Goal: Transaction & Acquisition: Purchase product/service

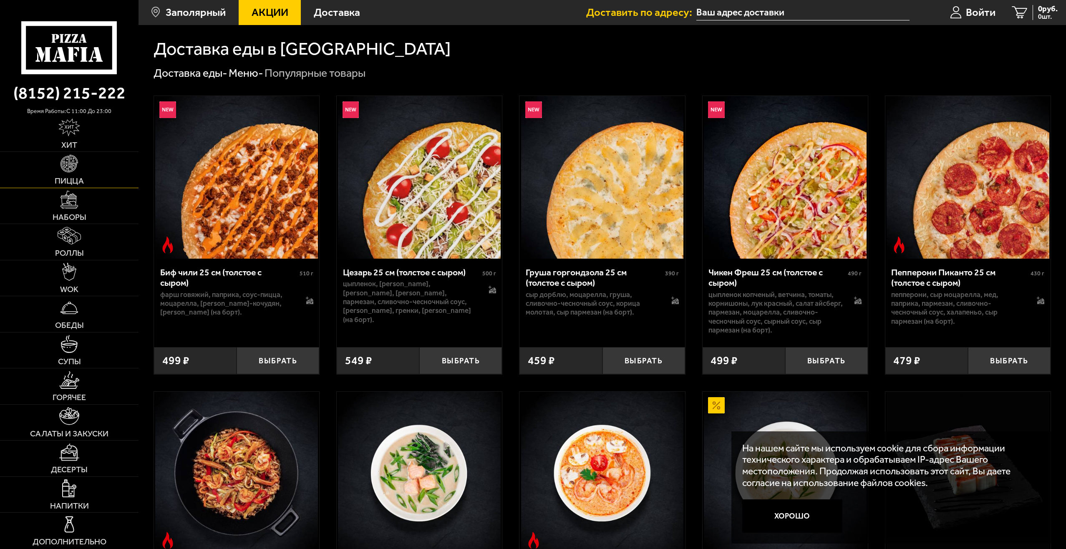
click at [69, 164] on img at bounding box center [70, 164] width 18 height 18
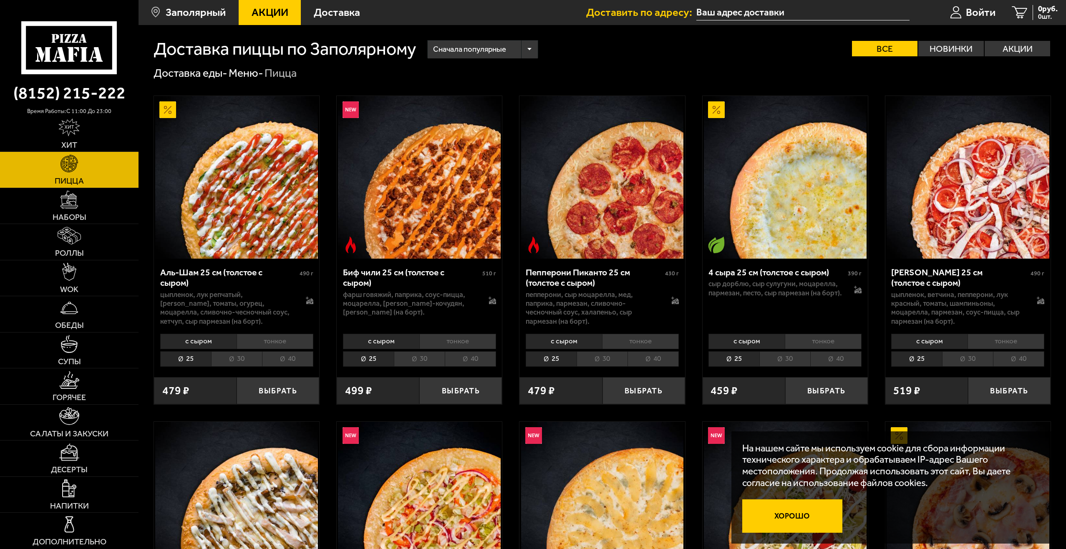
click at [802, 517] on button "Хорошо" at bounding box center [793, 516] width 100 height 33
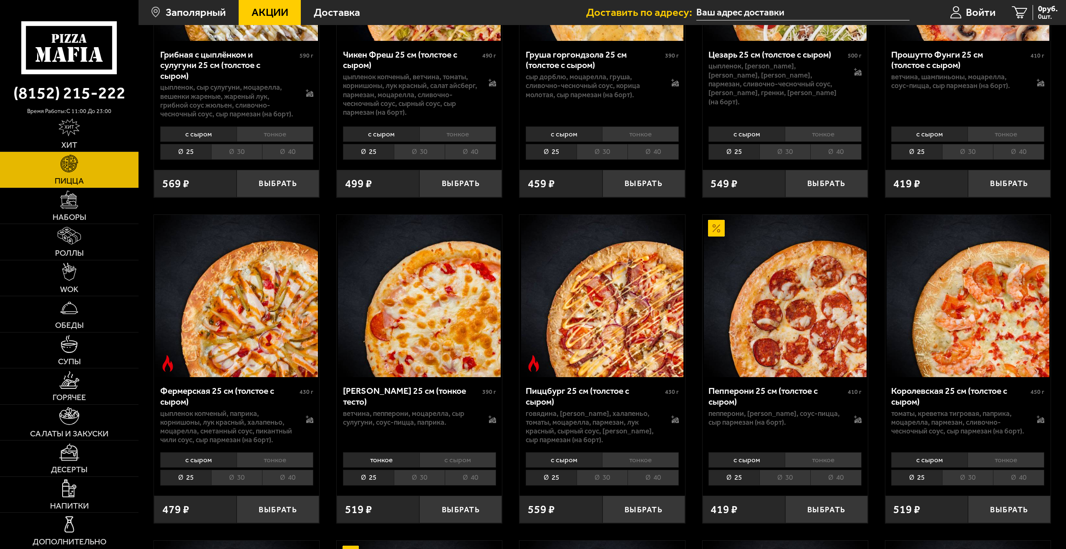
scroll to position [584, 0]
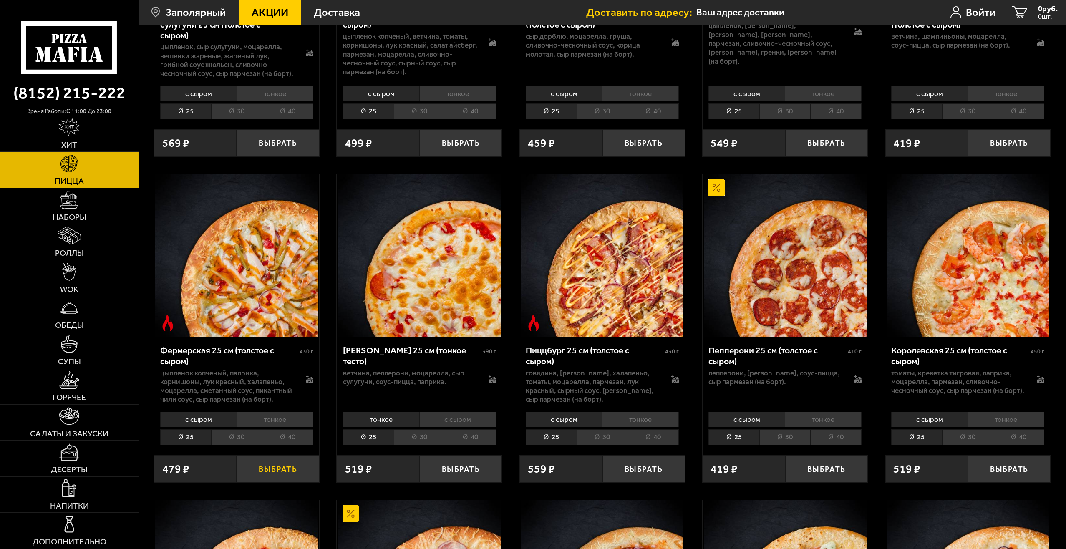
click at [255, 473] on button "Выбрать" at bounding box center [278, 468] width 83 height 27
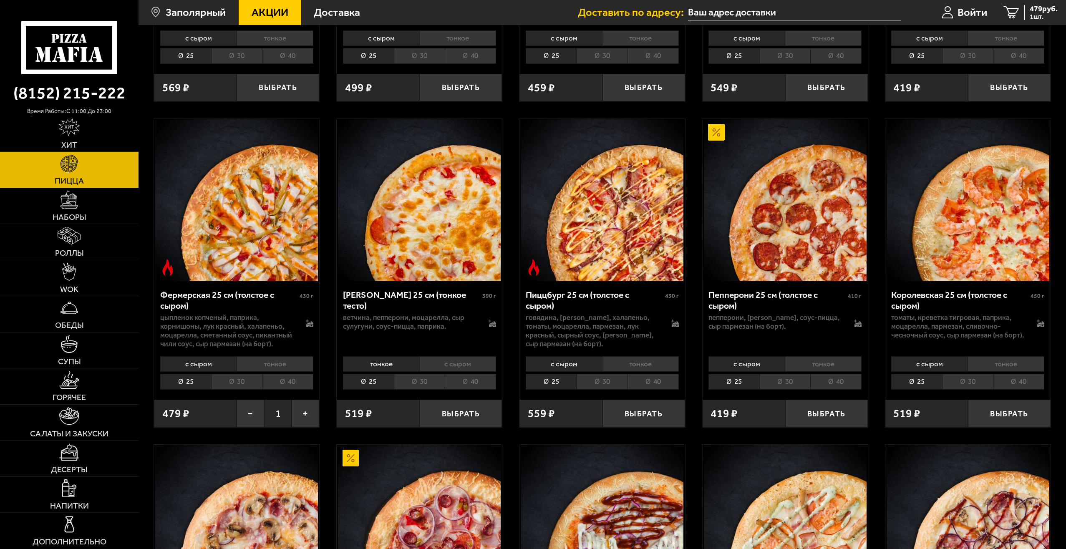
scroll to position [668, 0]
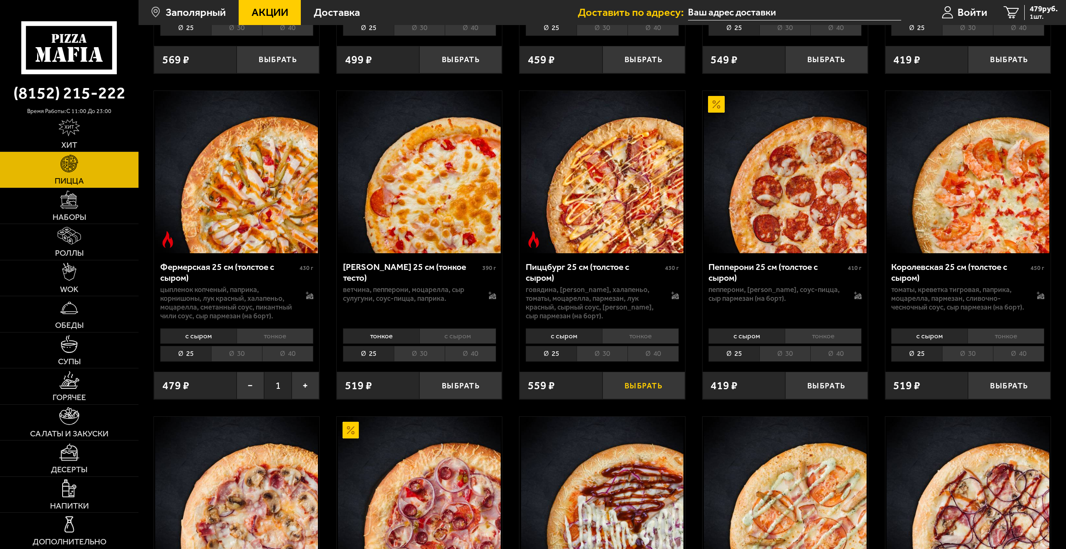
click at [638, 388] on button "Выбрать" at bounding box center [644, 385] width 83 height 27
click at [1008, 10] on icon "2" at bounding box center [1007, 12] width 15 height 13
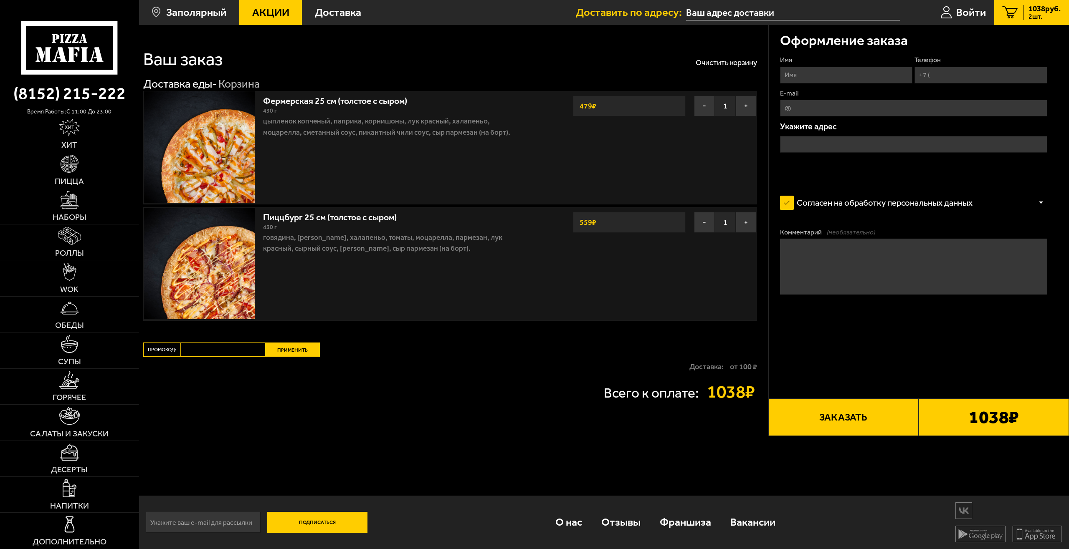
click at [847, 77] on input "Имя" at bounding box center [846, 75] width 132 height 17
type input "C"
type input "с"
type input "Сашка"
click at [987, 75] on input "Телефон" at bounding box center [980, 75] width 132 height 17
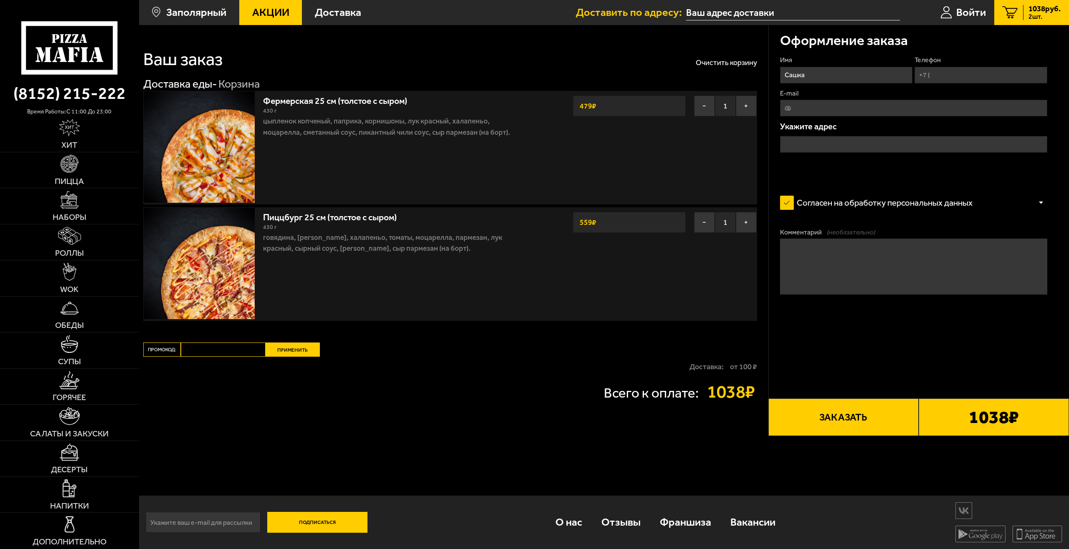
type input "[PHONE_NUMBER]"
drag, startPoint x: 841, startPoint y: 99, endPoint x: 841, endPoint y: 110, distance: 10.4
click at [841, 100] on fieldset "E-mail" at bounding box center [913, 103] width 267 height 28
click at [842, 110] on input "E-mail" at bounding box center [913, 108] width 267 height 17
type input "[EMAIL_ADDRESS][DOMAIN_NAME]"
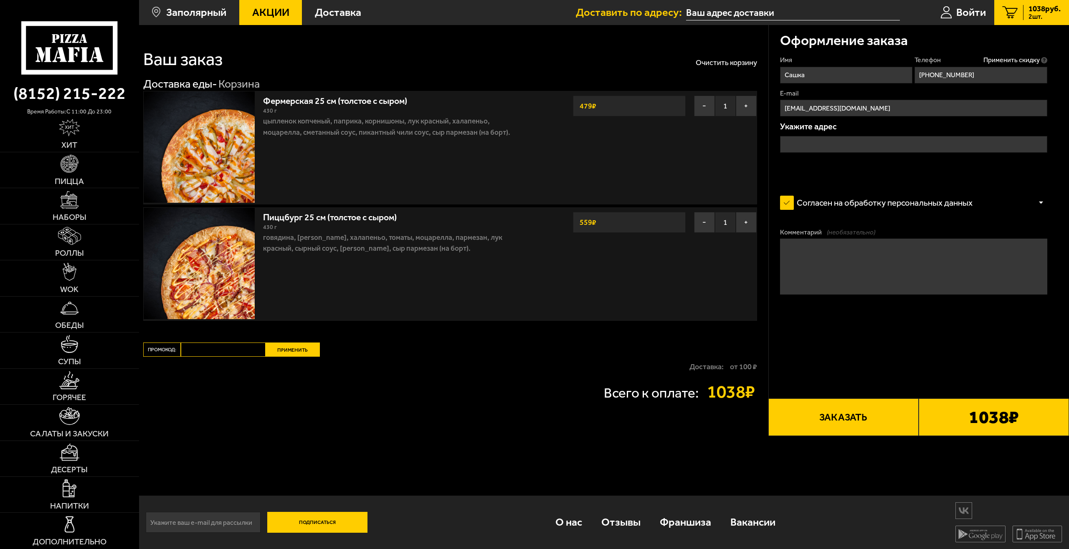
click at [826, 142] on input "text" at bounding box center [913, 144] width 267 height 17
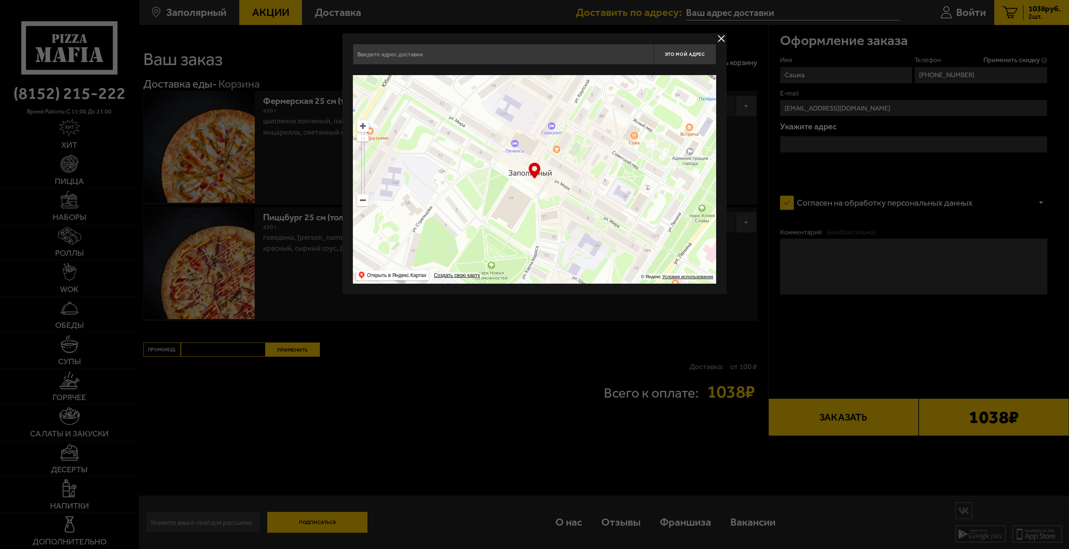
click at [441, 60] on input "text" at bounding box center [503, 54] width 301 height 21
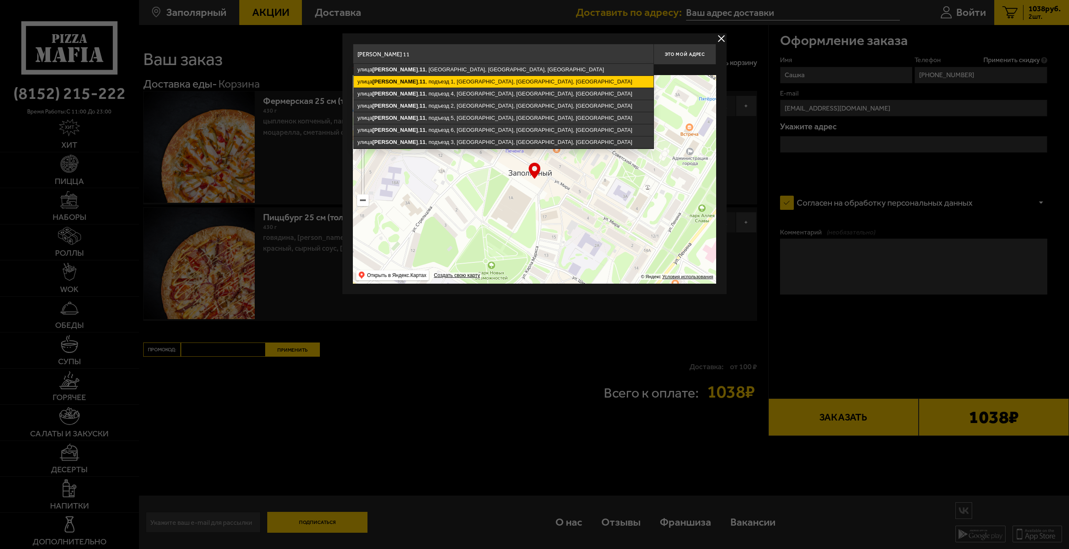
click at [440, 81] on ymaps "[STREET_ADDRESS][PERSON_NAME]" at bounding box center [504, 82] width 300 height 12
type input "[STREET_ADDRESS][PERSON_NAME]"
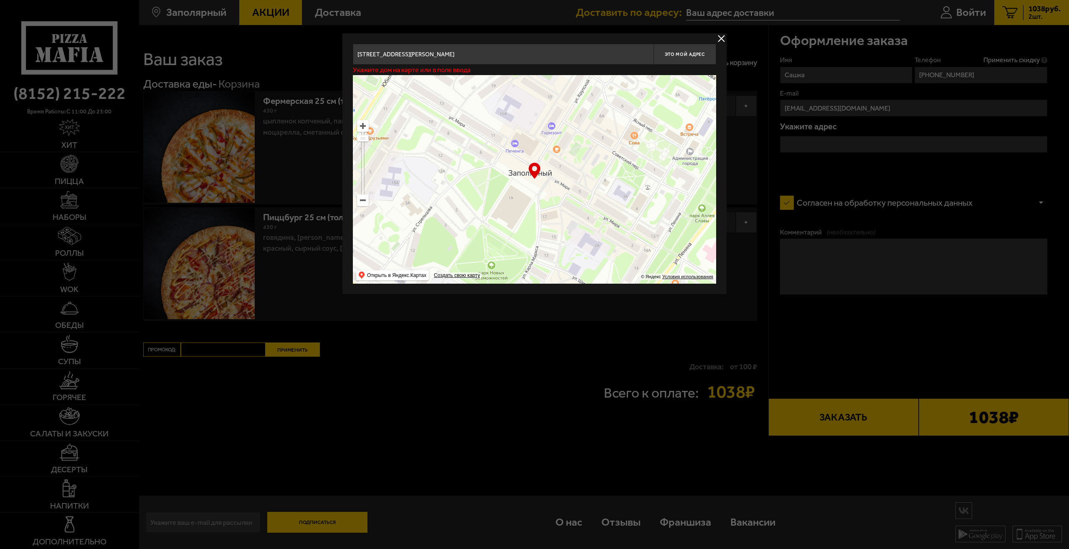
type input "[STREET_ADDRESS][PERSON_NAME]"
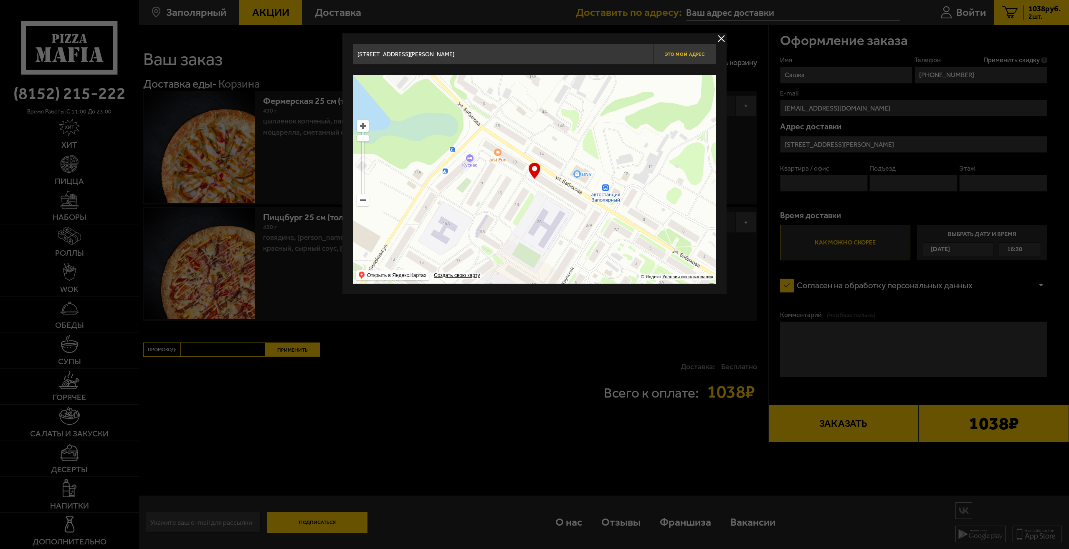
click at [680, 53] on span "Это мой адрес" at bounding box center [684, 54] width 40 height 5
type input "[STREET_ADDRESS][PERSON_NAME]"
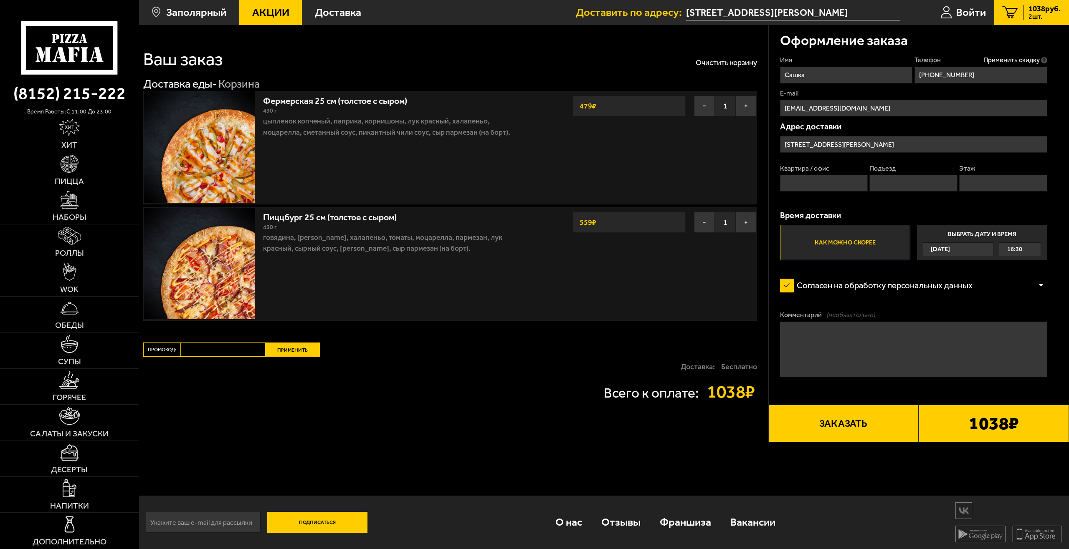
click at [1031, 144] on input "[STREET_ADDRESS][PERSON_NAME]" at bounding box center [913, 144] width 267 height 17
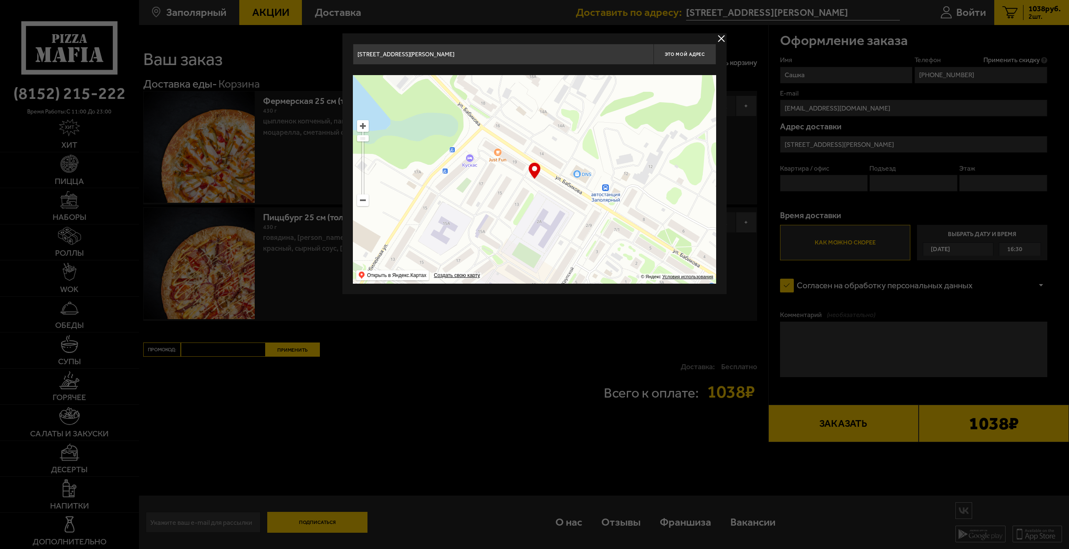
drag, startPoint x: 585, startPoint y: 58, endPoint x: 559, endPoint y: 57, distance: 25.9
click at [559, 57] on input "[STREET_ADDRESS][PERSON_NAME]" at bounding box center [503, 54] width 301 height 21
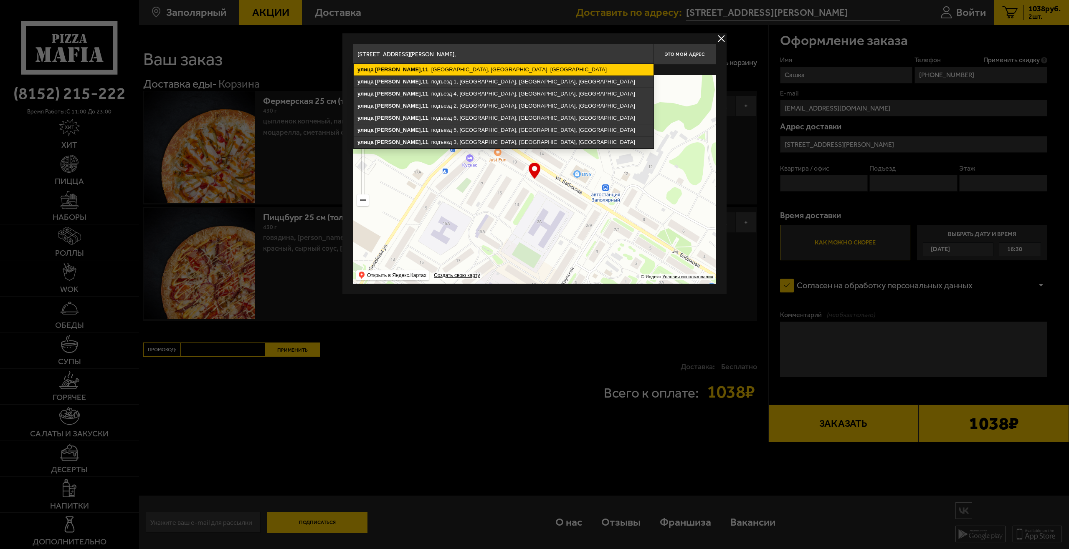
click at [584, 72] on ymaps "[STREET_ADDRESS][PERSON_NAME]" at bounding box center [504, 70] width 300 height 12
type input "[STREET_ADDRESS][PERSON_NAME]"
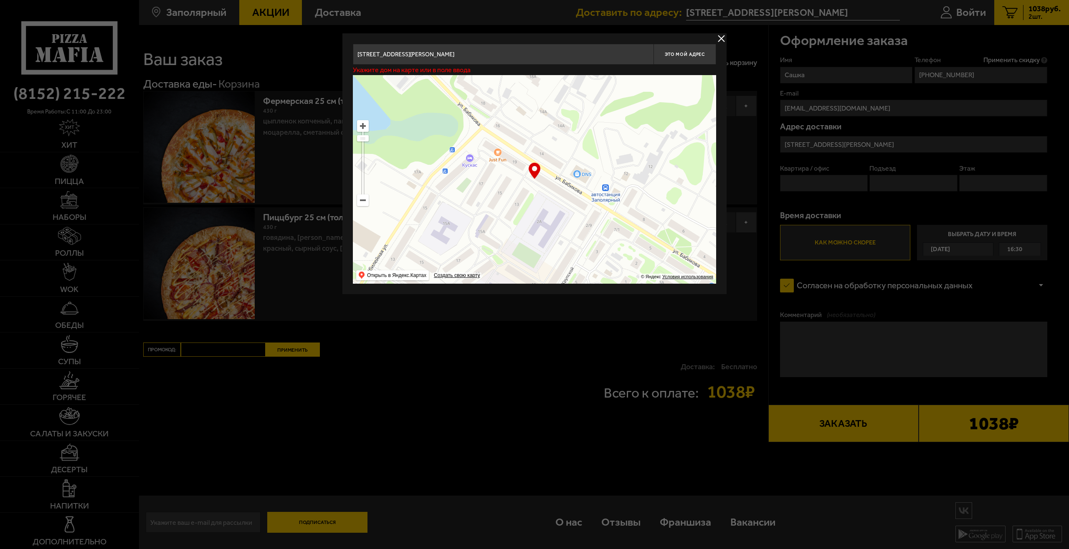
type input "[STREET_ADDRESS][PERSON_NAME]"
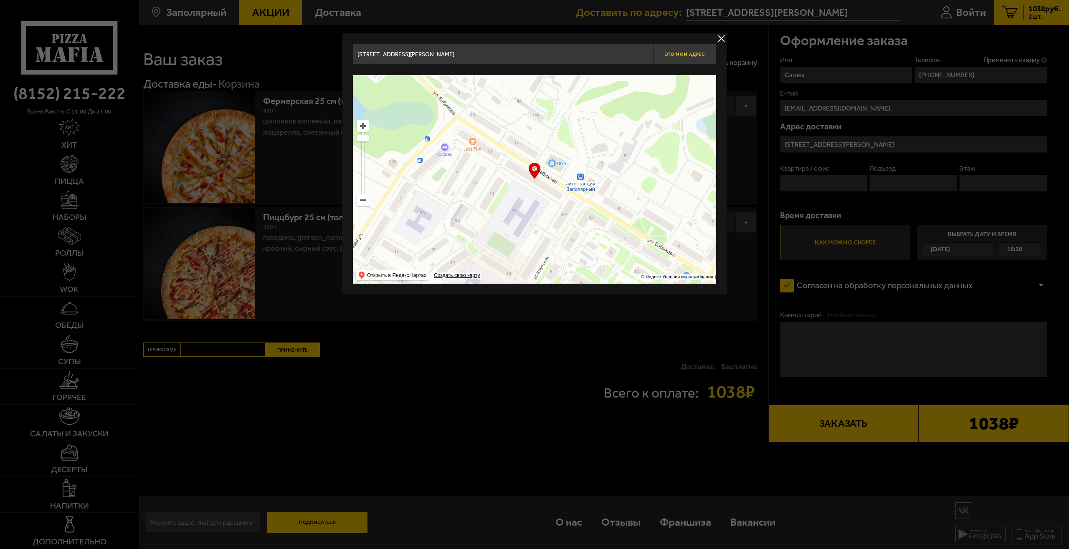
click at [697, 56] on span "Это мой адрес" at bounding box center [684, 54] width 40 height 5
type input "[STREET_ADDRESS][PERSON_NAME]"
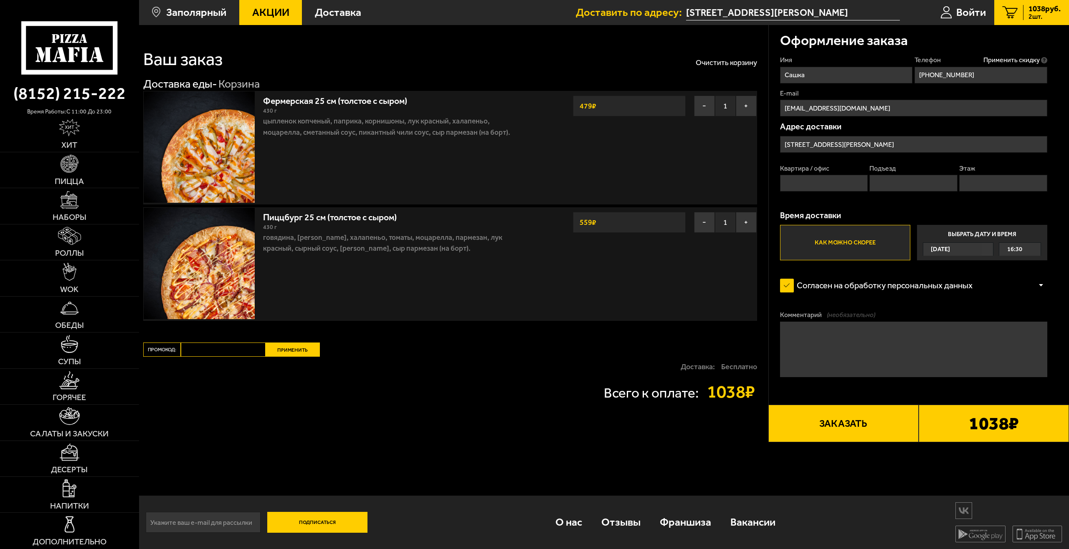
click at [811, 181] on input "Квартира / офис" at bounding box center [824, 183] width 88 height 17
type input "7"
click at [894, 185] on input "Подъезд" at bounding box center [913, 183] width 88 height 17
type input "2"
click at [975, 183] on input "Этаж" at bounding box center [1003, 183] width 88 height 17
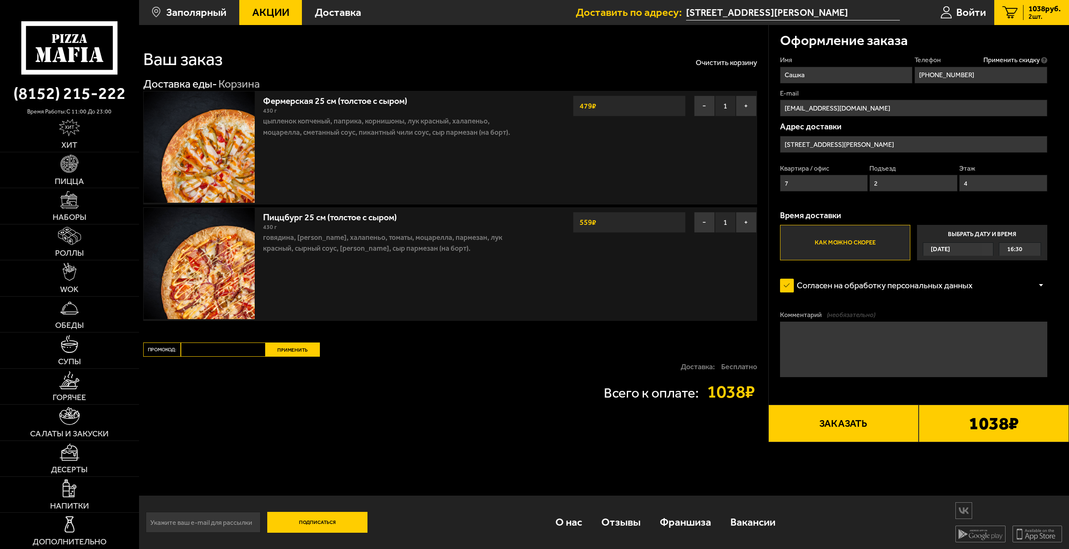
type input "4"
click at [917, 182] on input "2" at bounding box center [913, 183] width 88 height 17
type input "1"
click at [980, 181] on input "4" at bounding box center [1003, 183] width 88 height 17
type input "3"
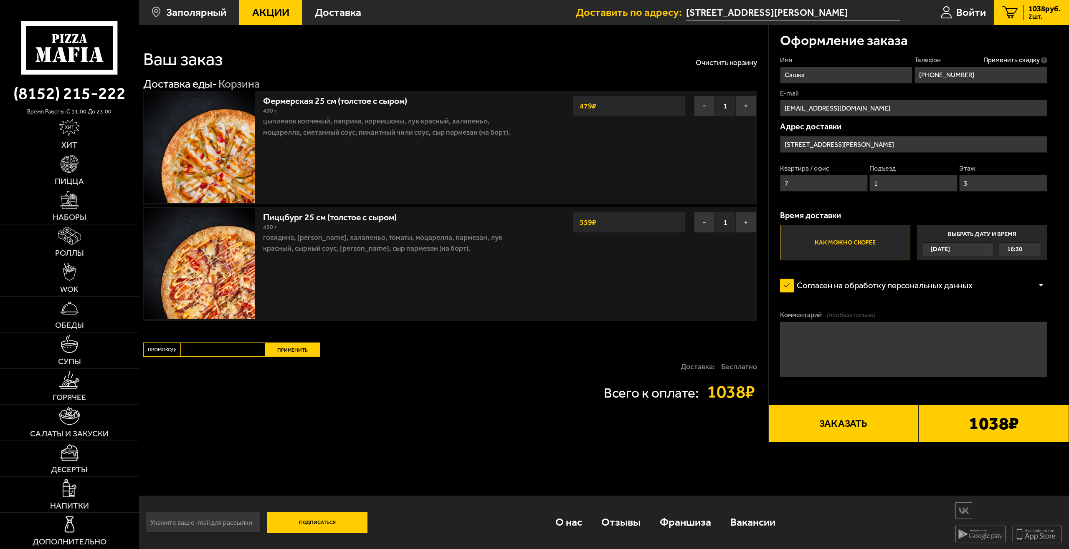
click at [838, 416] on button "Заказать" at bounding box center [843, 424] width 150 height 38
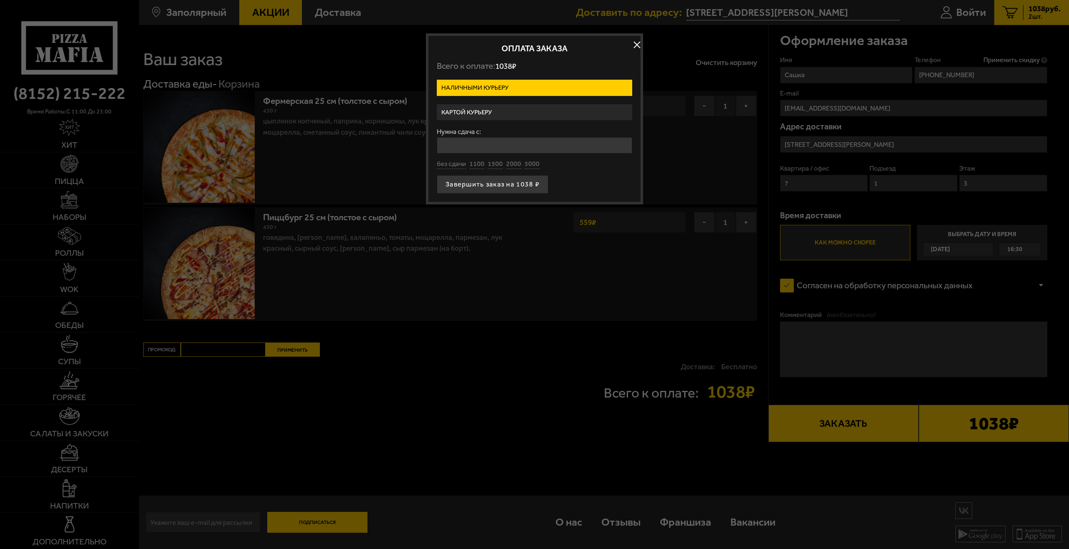
click at [526, 114] on label "Картой курьеру" at bounding box center [534, 112] width 195 height 16
click at [0, 0] on input "Картой курьеру" at bounding box center [0, 0] width 0 height 0
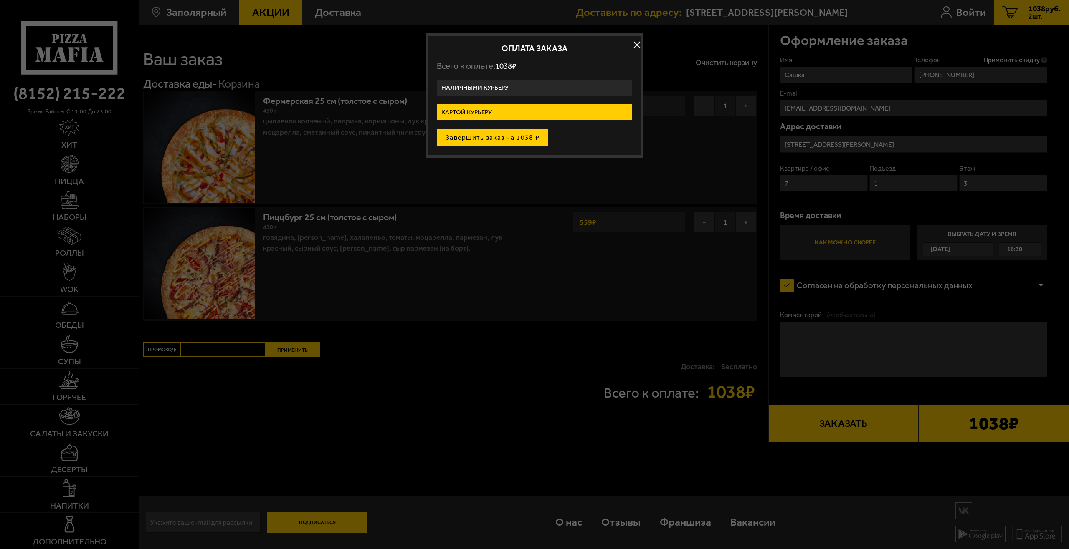
click at [520, 137] on button "Завершить заказ на 1038 ₽" at bounding box center [492, 138] width 111 height 18
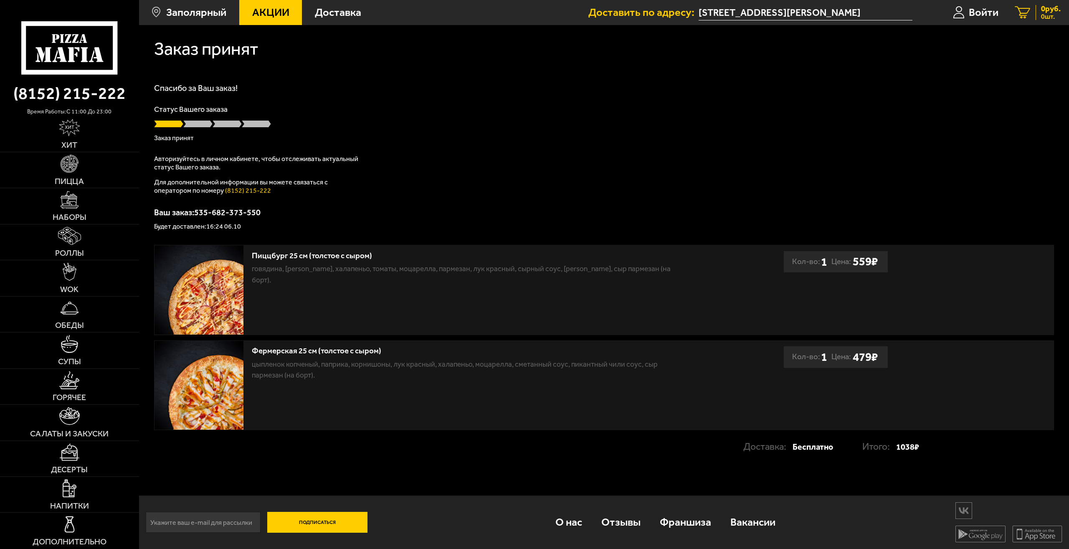
click at [1033, 10] on link "0 руб. 0 шт." at bounding box center [1037, 12] width 62 height 25
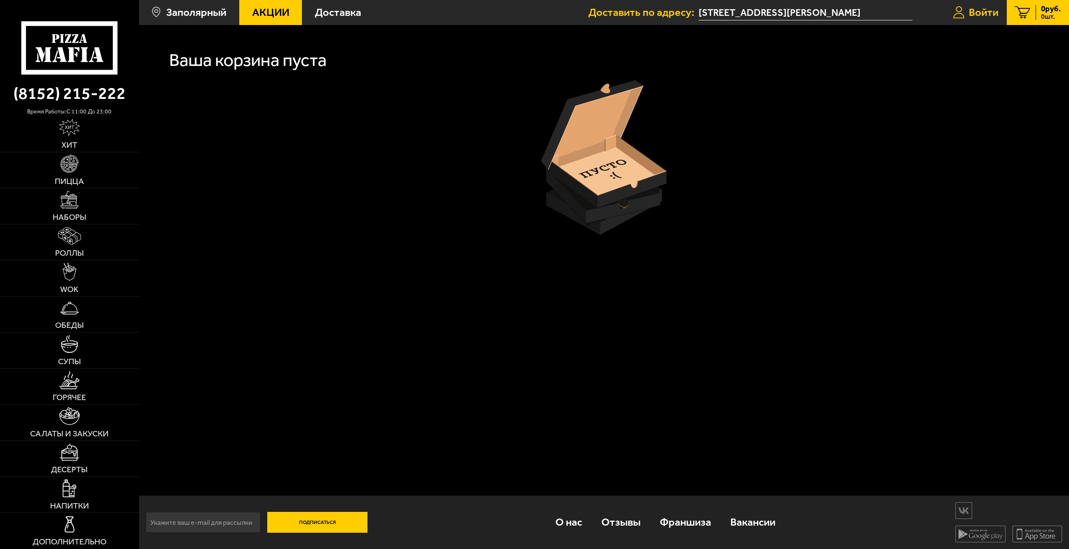
click at [996, 12] on span "Войти" at bounding box center [983, 12] width 30 height 11
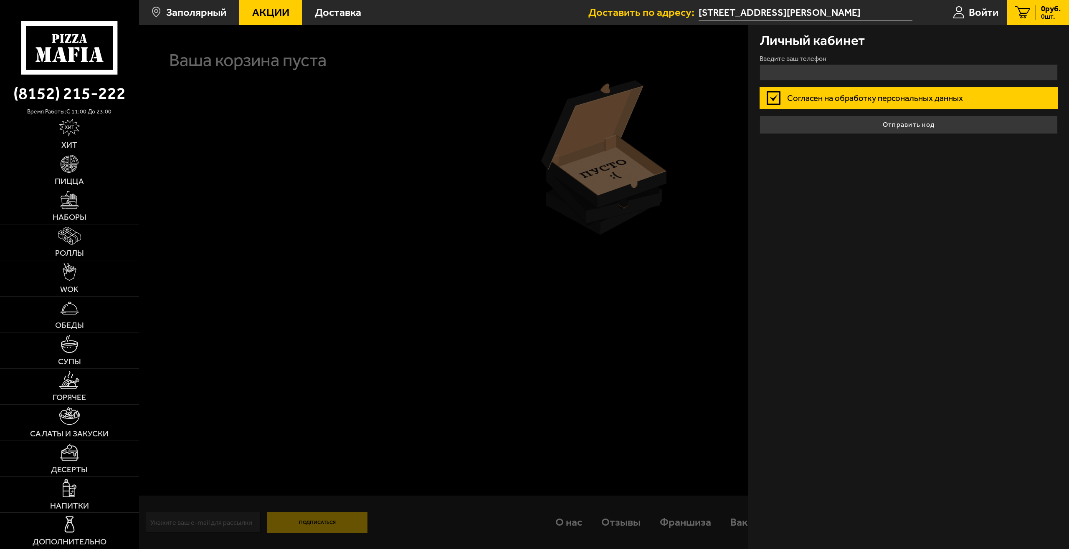
click at [1023, 10] on icon at bounding box center [1022, 12] width 15 height 13
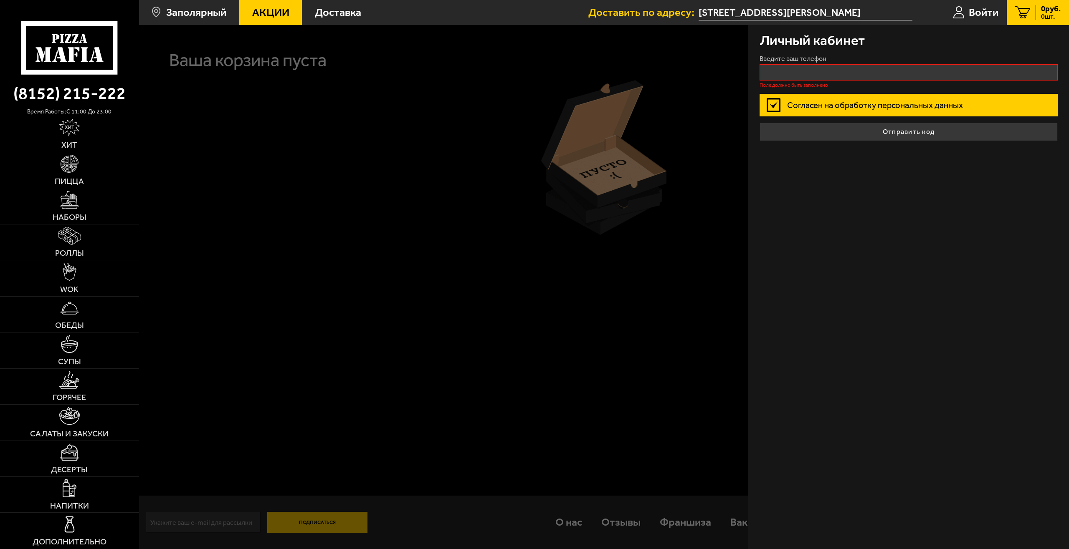
click at [655, 76] on div at bounding box center [673, 299] width 1069 height 549
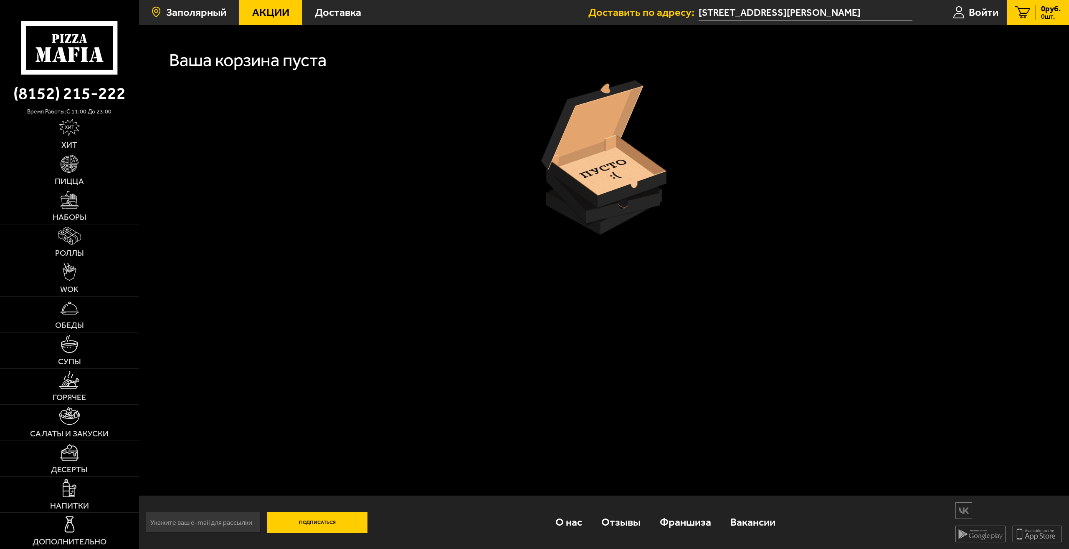
click at [185, 7] on span "Заполярный" at bounding box center [196, 12] width 60 height 11
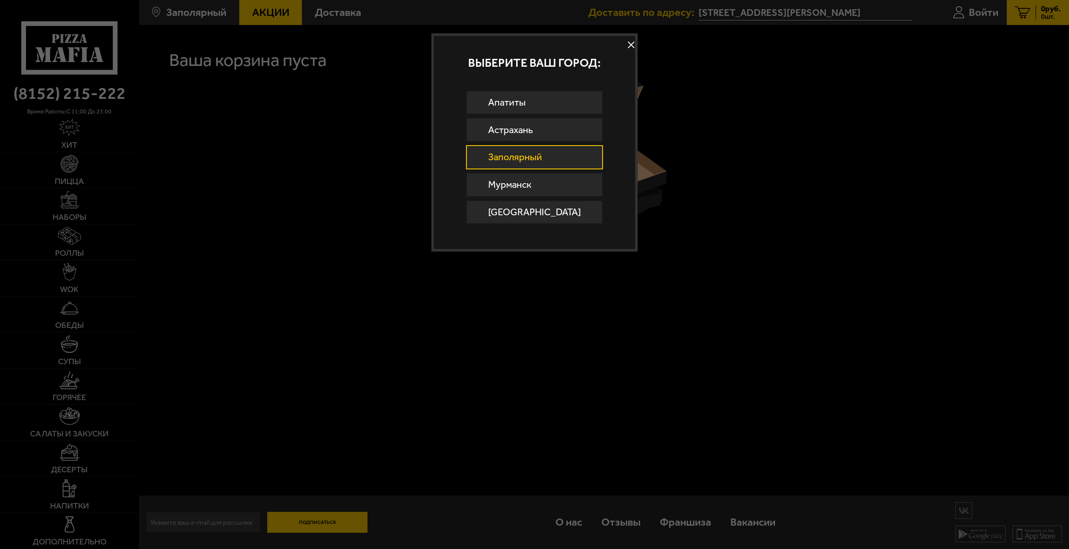
click at [625, 45] on button at bounding box center [631, 45] width 13 height 13
